Goal: Information Seeking & Learning: Learn about a topic

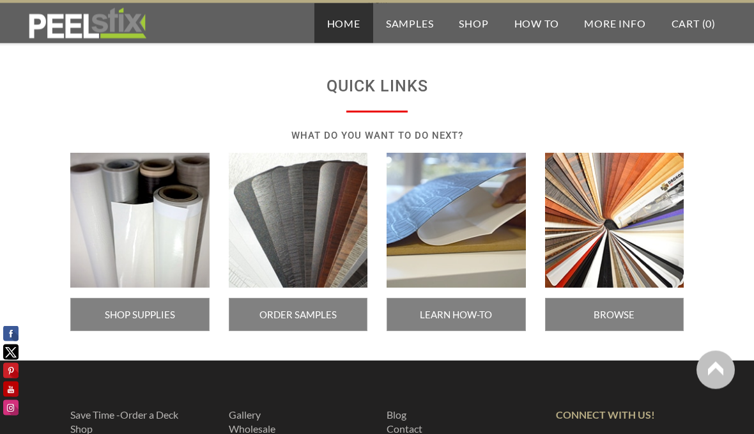
scroll to position [2202, 0]
click at [609, 313] on span "BROWSE COLORS" at bounding box center [614, 314] width 139 height 33
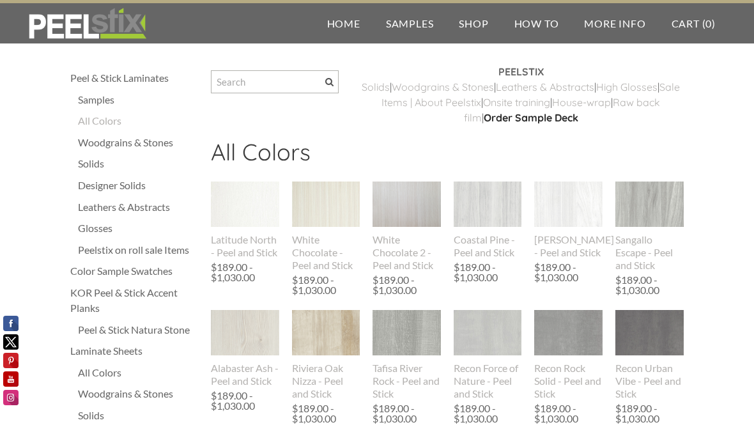
click at [95, 159] on div "Solids" at bounding box center [138, 163] width 120 height 15
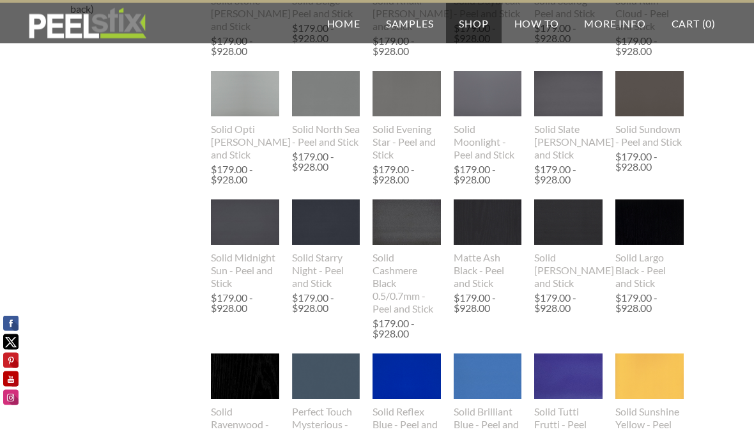
scroll to position [609, 0]
click at [488, 242] on img at bounding box center [488, 222] width 68 height 89
click at [652, 239] on img at bounding box center [650, 221] width 68 height 45
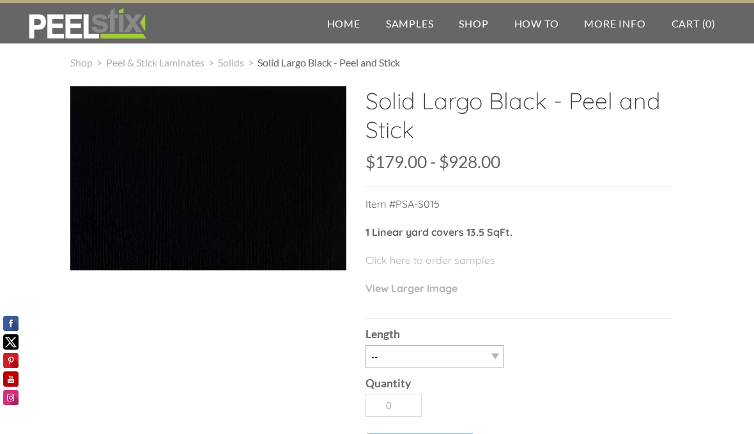
scroll to position [51, 0]
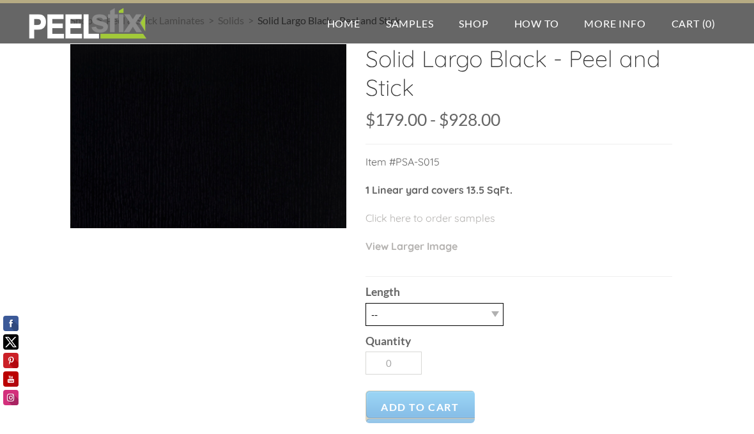
click at [498, 308] on select "-- 3LY 10LY 15LY 30LY" at bounding box center [435, 314] width 138 height 23
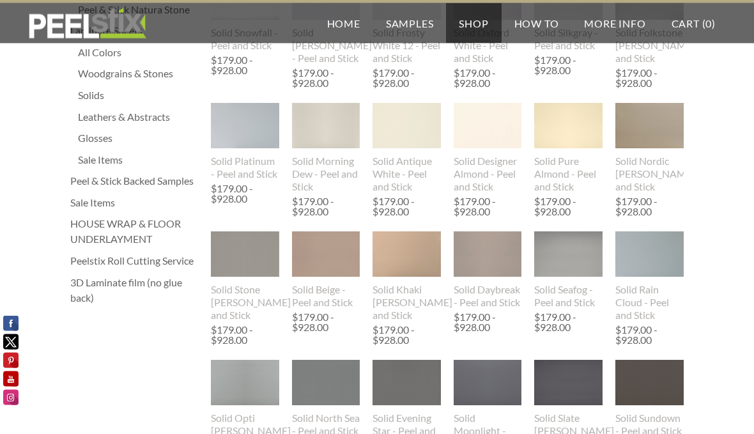
scroll to position [231, 0]
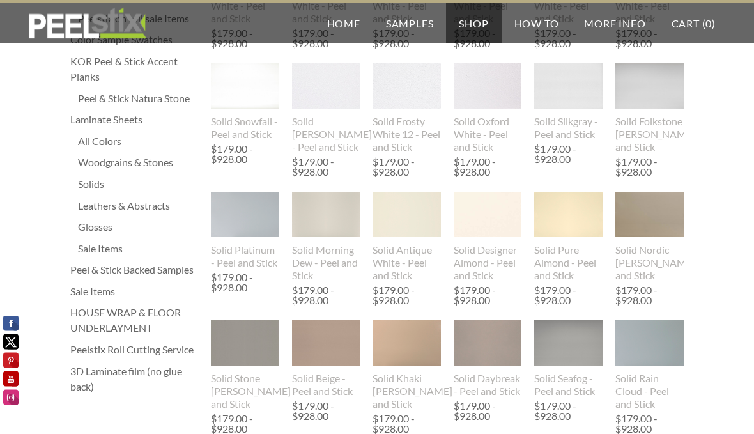
click at [149, 169] on div "Woodgrains & Stones" at bounding box center [138, 162] width 120 height 15
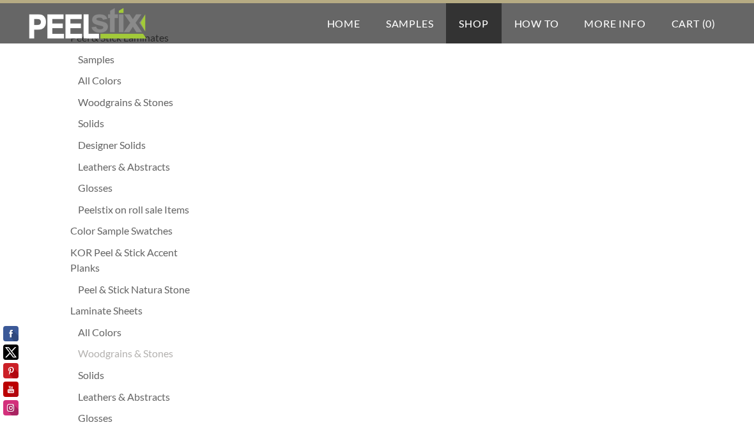
scroll to position [41, 0]
click at [163, 294] on div "Peel & Stick Natura Stone" at bounding box center [138, 288] width 120 height 15
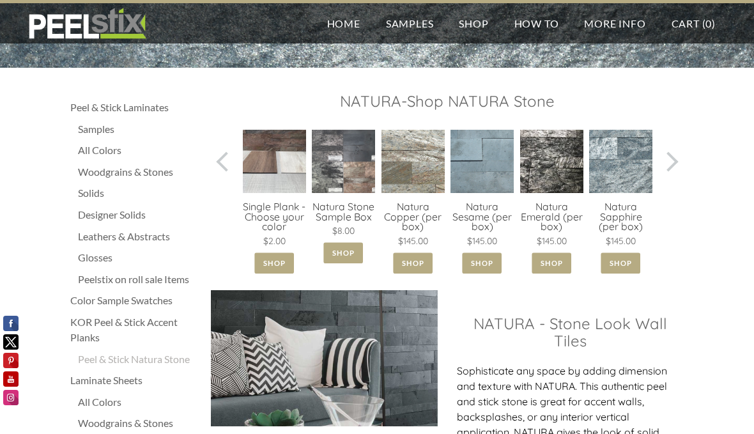
scroll to position [0, 1]
click at [674, 165] on span at bounding box center [668, 162] width 20 height 20
click at [672, 159] on span at bounding box center [668, 162] width 20 height 20
click at [666, 172] on link at bounding box center [671, 161] width 26 height 63
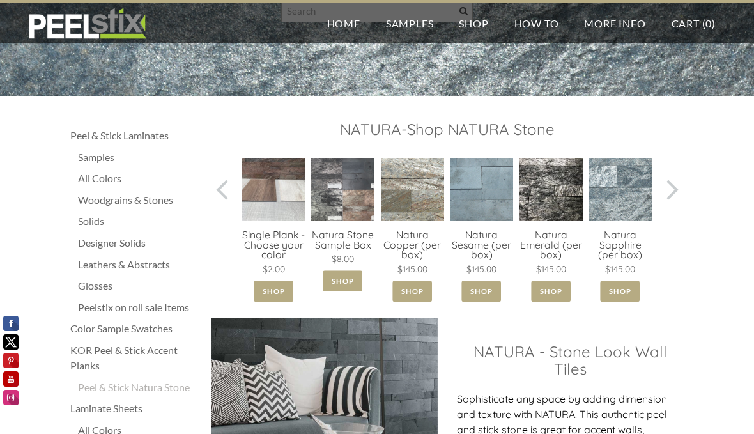
scroll to position [192, 0]
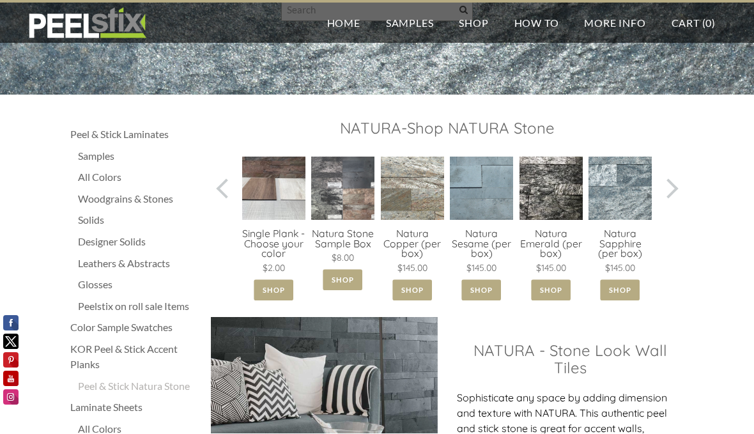
click at [123, 248] on div "Designer Solids" at bounding box center [138, 242] width 120 height 15
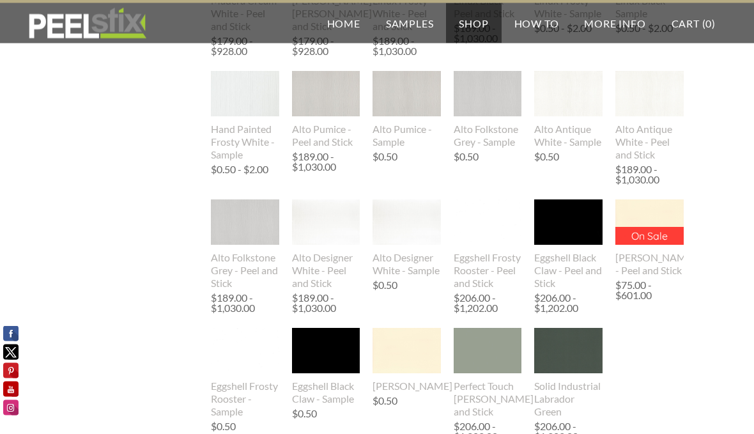
scroll to position [813, 0]
click at [565, 229] on img at bounding box center [568, 221] width 68 height 45
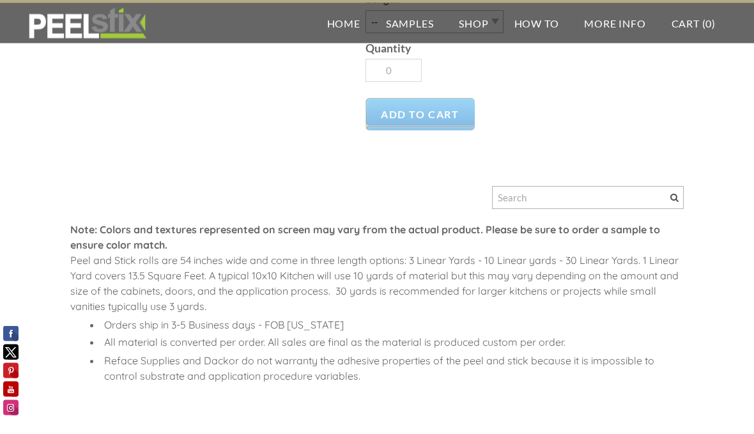
scroll to position [373, 0]
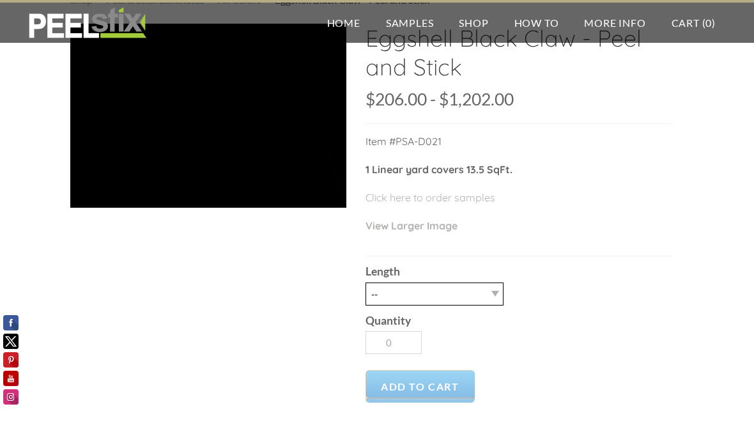
click at [498, 300] on select "-- 3LY 10LY 15LY 30LY" at bounding box center [435, 294] width 138 height 23
click at [500, 299] on select "-- 3LY 10LY 15LY 30LY" at bounding box center [435, 294] width 138 height 23
select select "30LY"
type input "1"
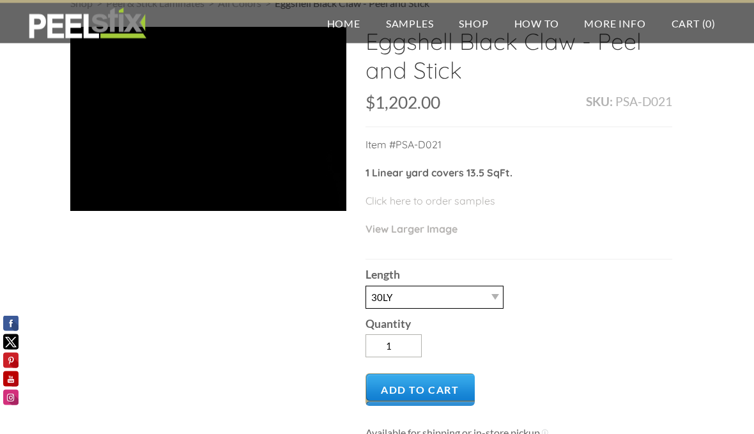
scroll to position [44, 0]
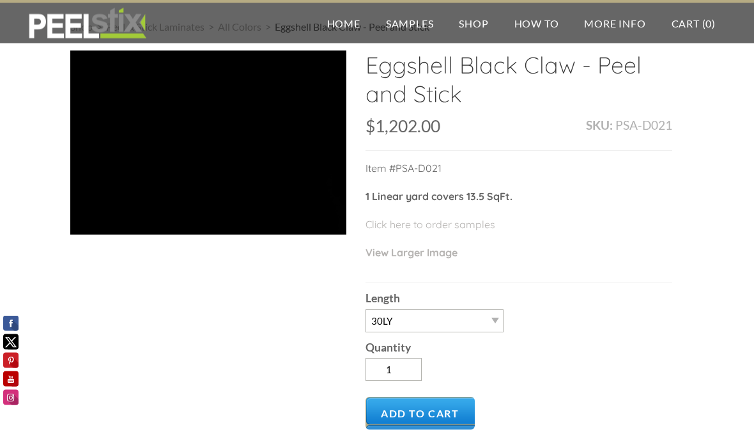
click at [479, 336] on div "Quantity 1" at bounding box center [519, 360] width 307 height 55
click at [473, 327] on select "-- 3LY 10LY 15LY 30LY" at bounding box center [435, 320] width 138 height 23
select select "10LY"
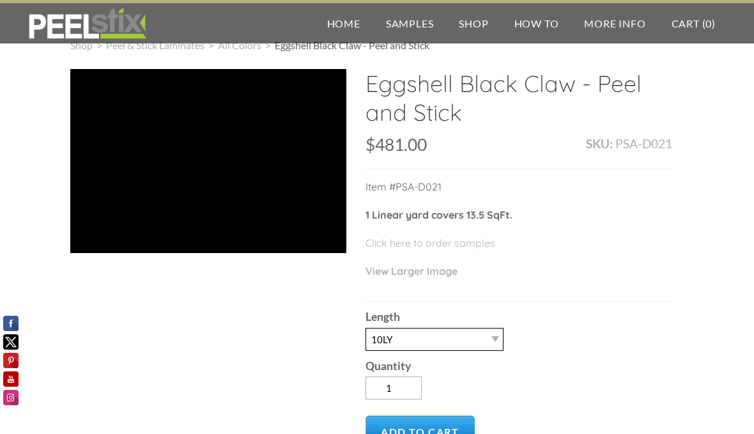
scroll to position [0, 0]
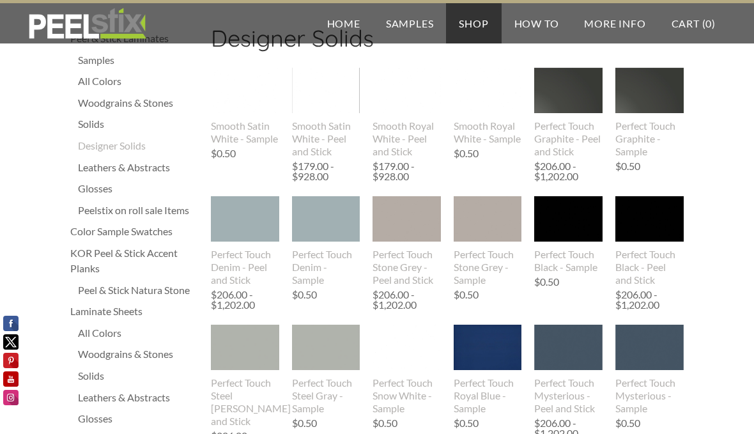
scroll to position [47, 0]
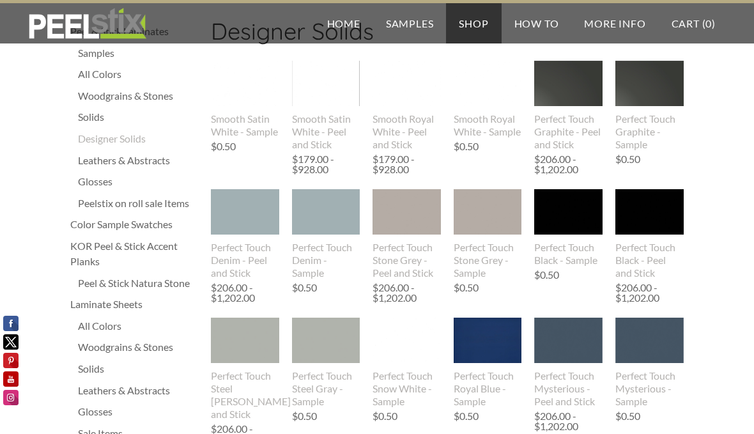
click at [155, 251] on div "KOR Peel & Stick Accent Planks" at bounding box center [134, 253] width 128 height 31
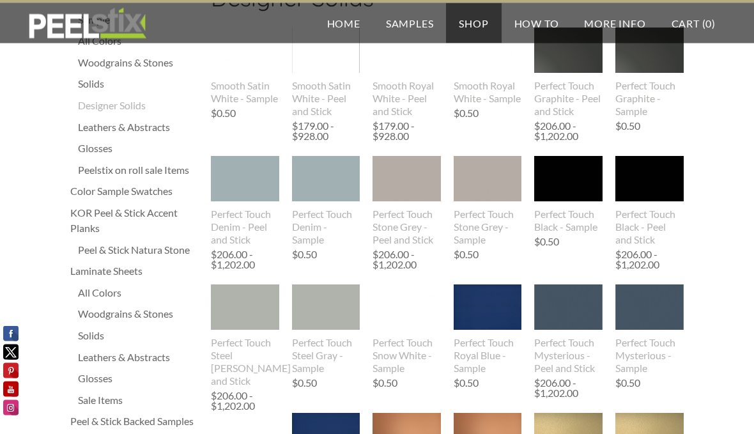
scroll to position [79, 0]
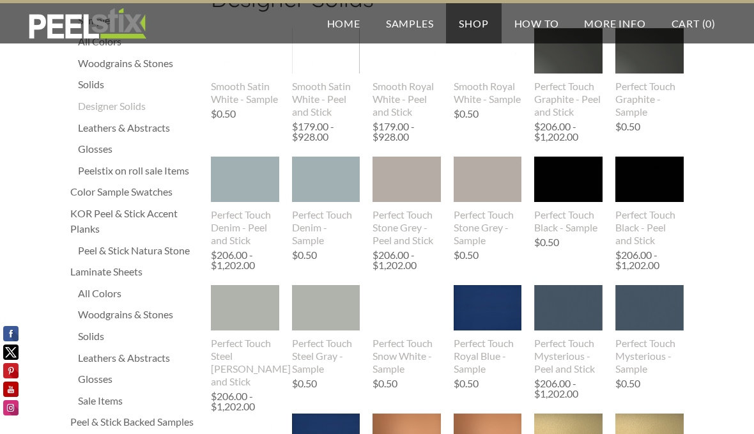
click at [149, 310] on div "Woodgrains & Stones" at bounding box center [138, 314] width 120 height 15
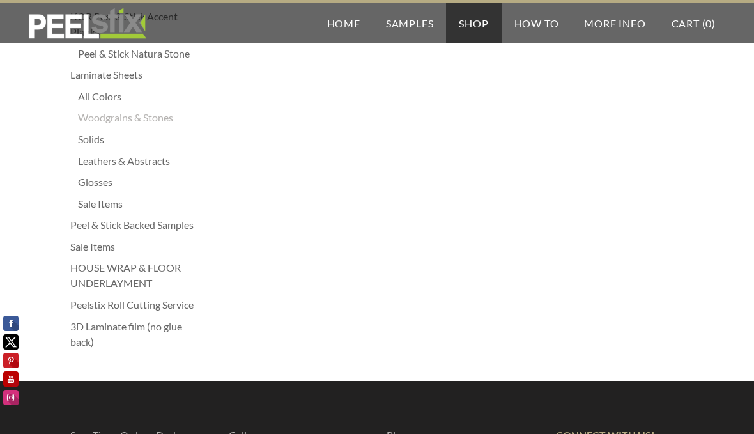
scroll to position [275, 0]
click at [100, 304] on div "Peelstix Roll Cutting Service" at bounding box center [134, 305] width 128 height 15
